Goal: Transaction & Acquisition: Subscribe to service/newsletter

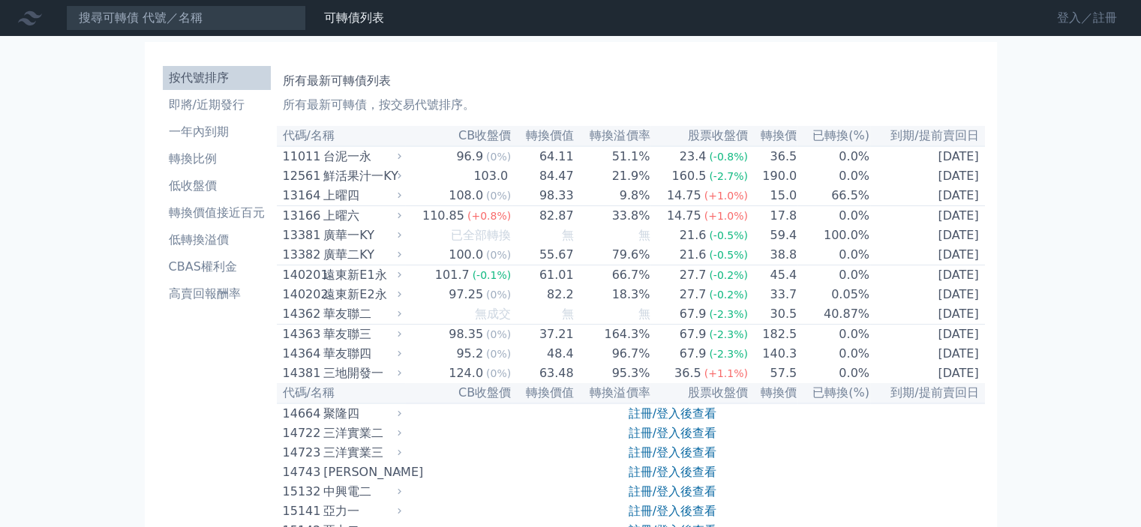
click at [1068, 28] on link "登入／註冊" at bounding box center [1087, 18] width 84 height 24
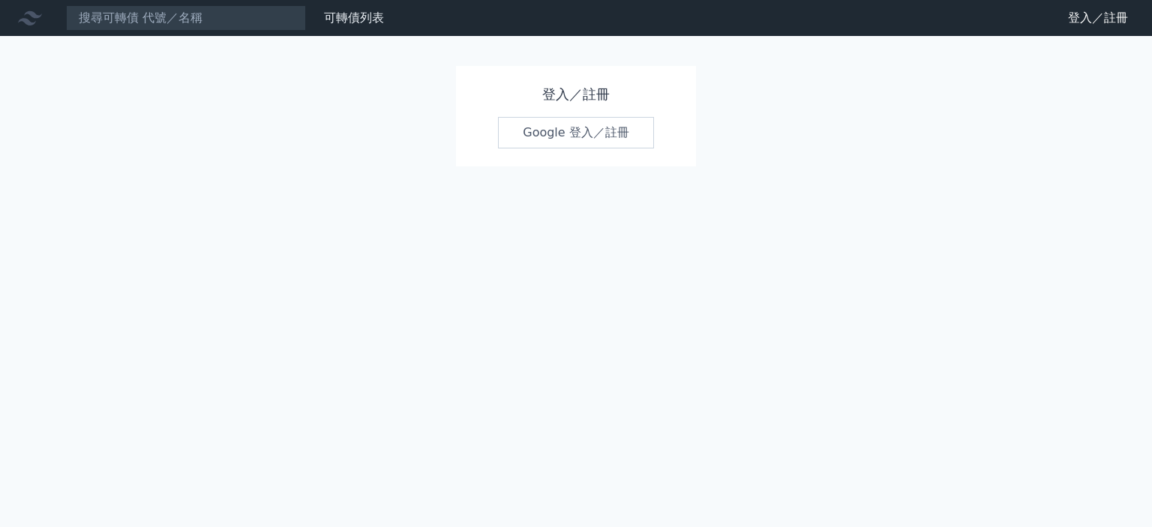
click at [550, 125] on link "Google 登入／註冊" at bounding box center [576, 133] width 156 height 32
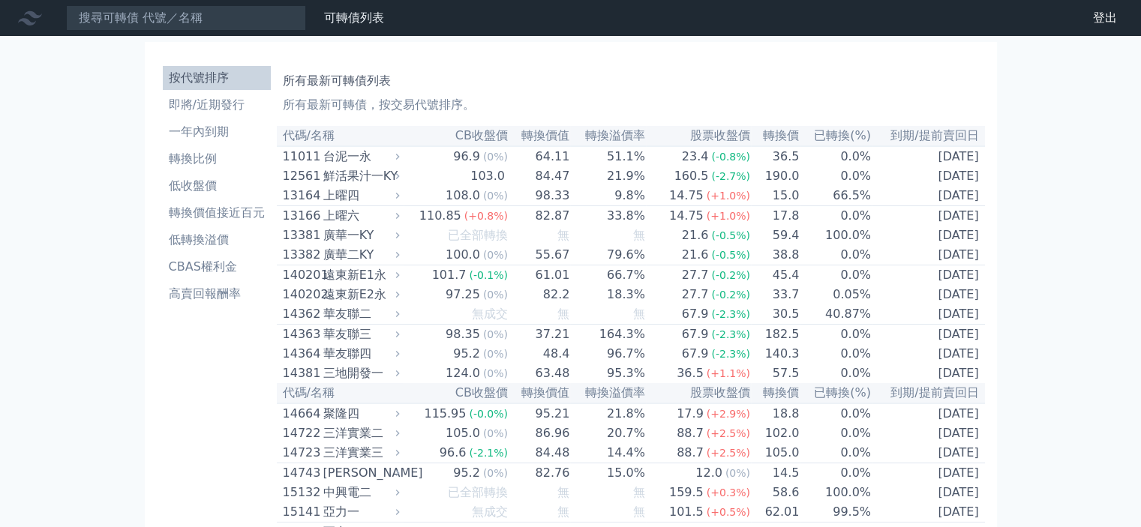
drag, startPoint x: 216, startPoint y: 104, endPoint x: 515, endPoint y: 184, distance: 309.0
click at [216, 104] on li "即將/近期發行" at bounding box center [217, 105] width 108 height 18
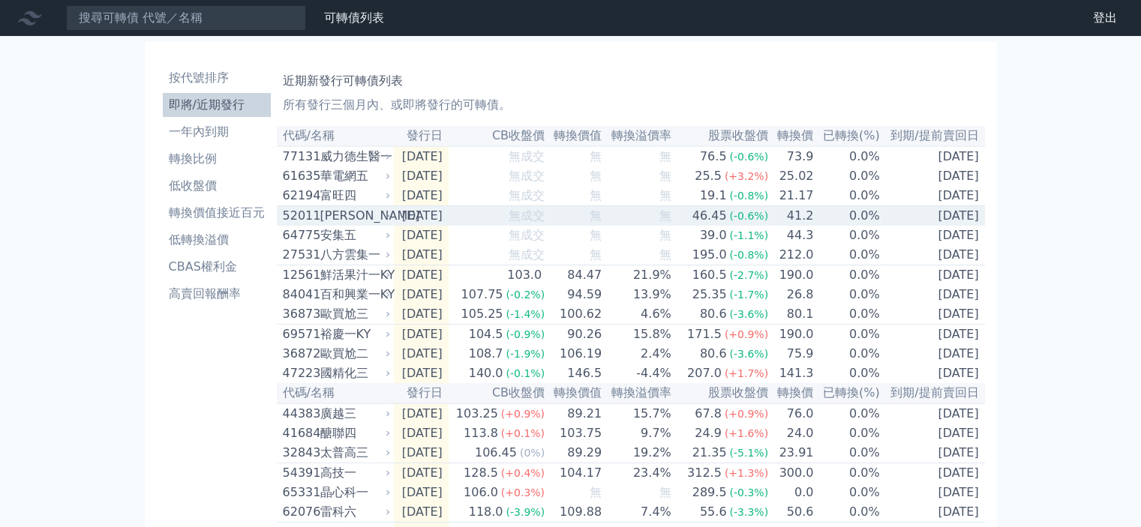
click at [527, 221] on span "無成交" at bounding box center [527, 216] width 36 height 14
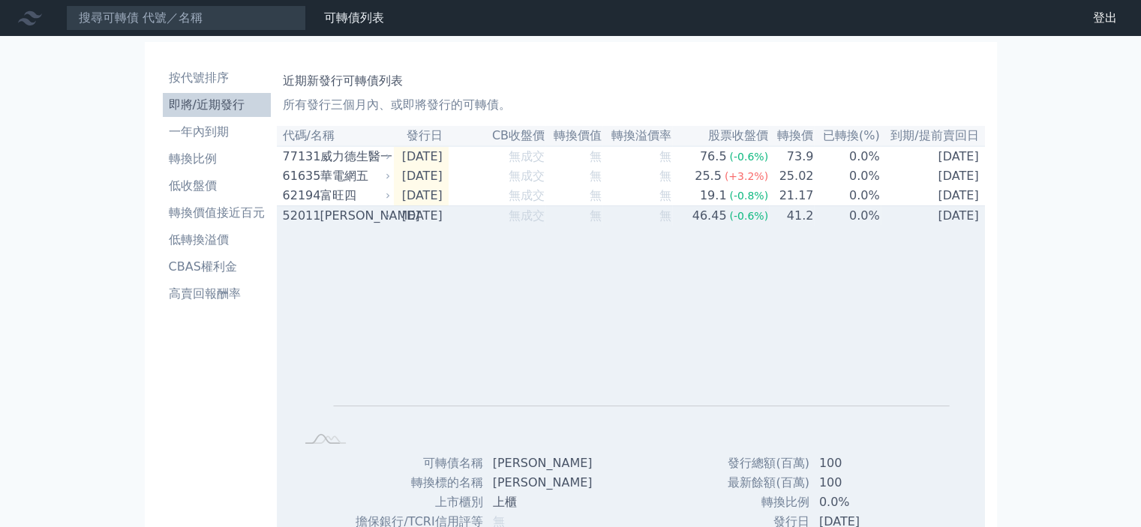
click at [476, 222] on td "無成交" at bounding box center [497, 216] width 97 height 20
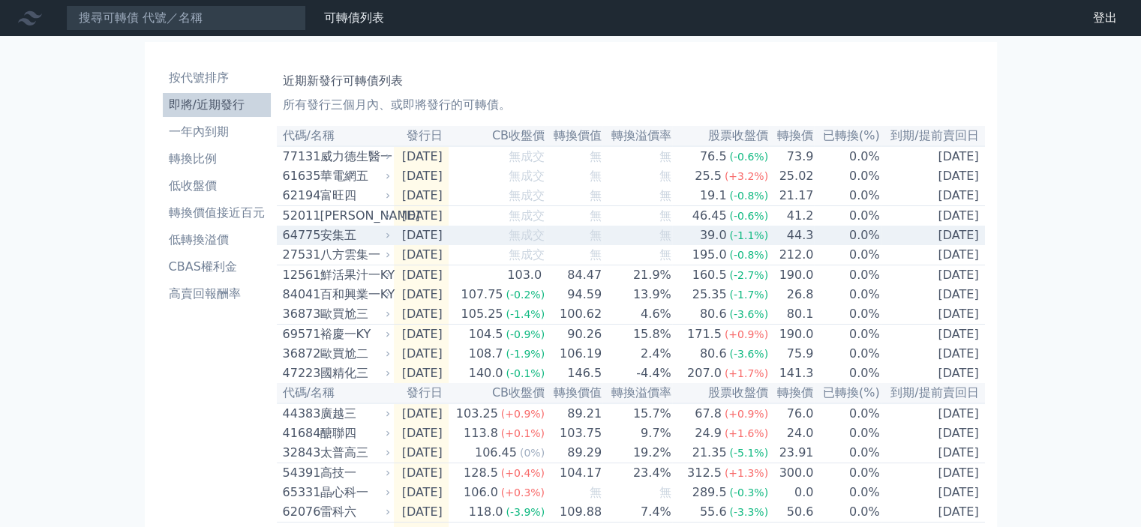
click at [443, 239] on td "[DATE]" at bounding box center [421, 236] width 55 height 20
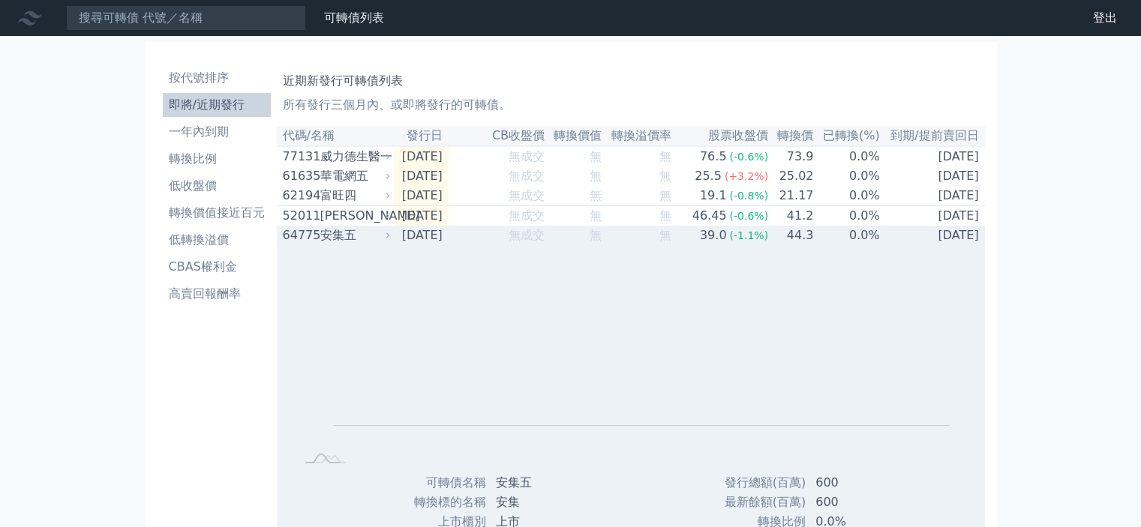
click at [444, 256] on div "Zoom Out L L Chart created using amCharts library" at bounding box center [631, 359] width 708 height 228
click at [439, 245] on td "[DATE]" at bounding box center [421, 236] width 55 height 20
